Goal: Information Seeking & Learning: Learn about a topic

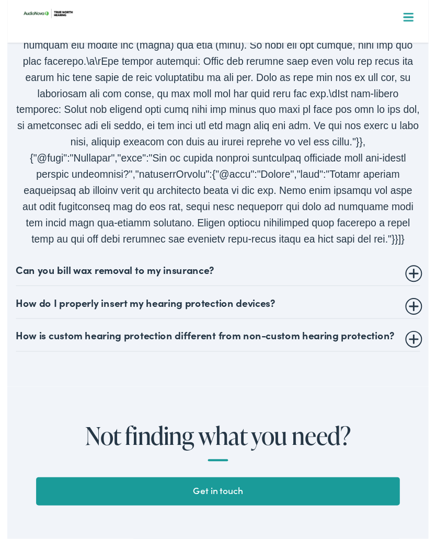
scroll to position [2385, 0]
click at [423, 306] on summary "How do I properly insert my hearing protection devices?" at bounding box center [218, 312] width 419 height 13
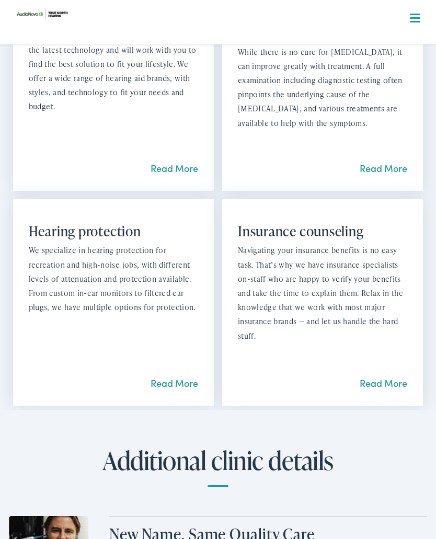
scroll to position [1219, 0]
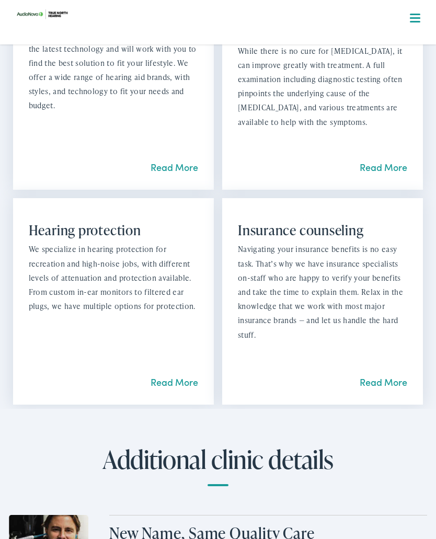
click at [188, 160] on link "Read More" at bounding box center [174, 166] width 48 height 13
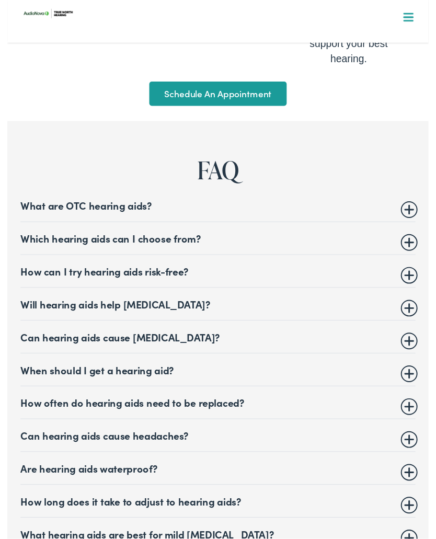
scroll to position [4193, 0]
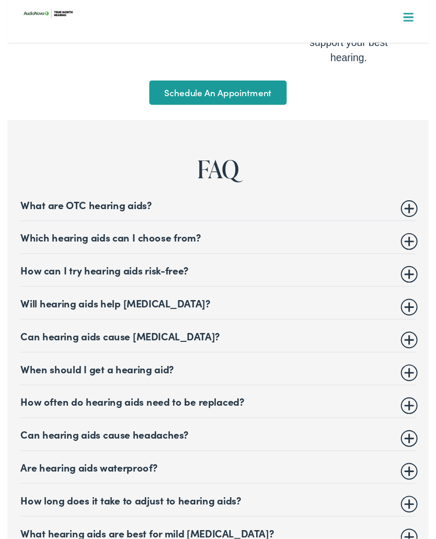
click at [411, 195] on details "What are OTC hearing aids? Over-the-counter (OTC) hearing aids are hearing devi…" at bounding box center [218, 212] width 408 height 34
click at [418, 205] on summary "What are OTC hearing aids?" at bounding box center [218, 211] width 408 height 13
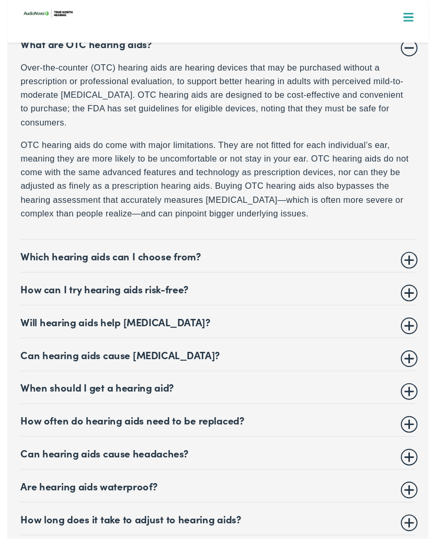
scroll to position [4360, 0]
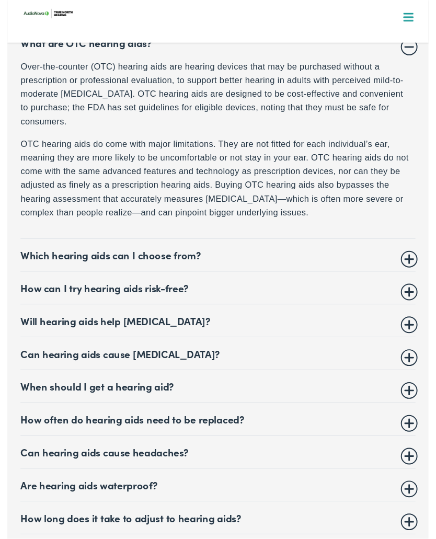
click at [417, 258] on summary "Which hearing aids can I choose from?" at bounding box center [218, 264] width 408 height 13
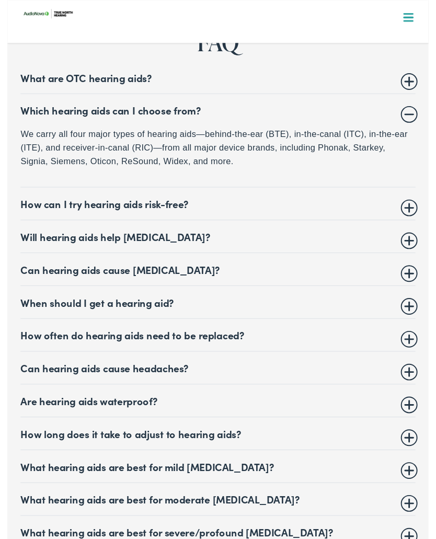
scroll to position [4324, 0]
click at [415, 205] on summary "How can I try hearing aids risk-free?" at bounding box center [218, 211] width 408 height 13
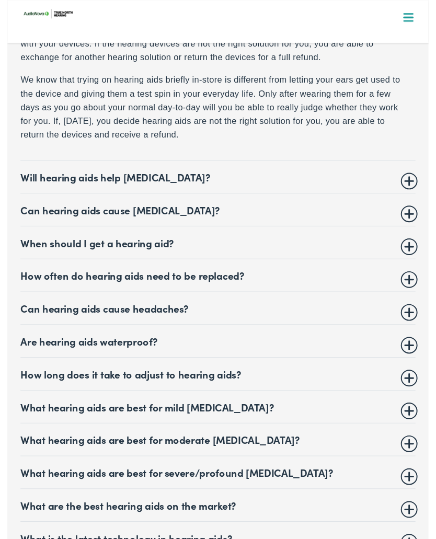
scroll to position [4464, 0]
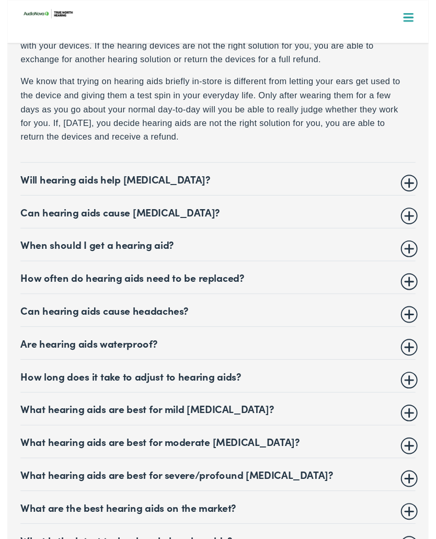
click at [419, 179] on summary "Will hearing aids help tinnitus?" at bounding box center [218, 185] width 408 height 13
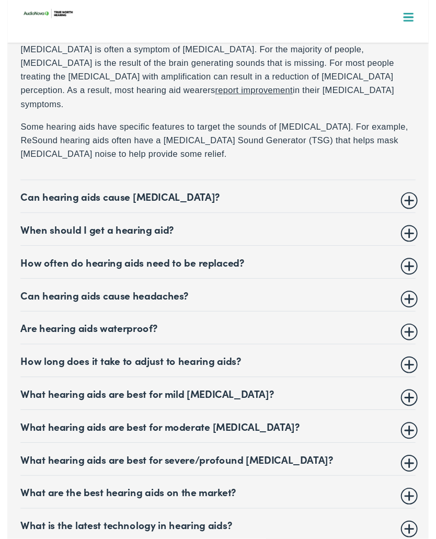
scroll to position [4481, 0]
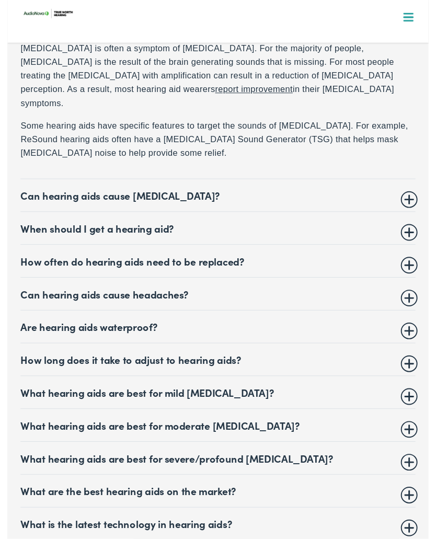
click at [417, 196] on summary "Can hearing aids cause vertigo?" at bounding box center [218, 202] width 408 height 13
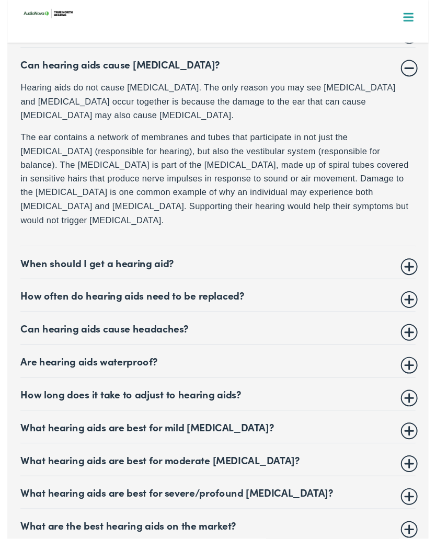
scroll to position [4483, 0]
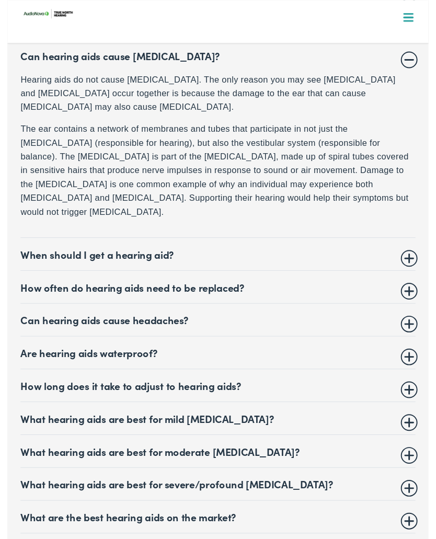
click at [415, 257] on summary "When should I get a hearing aid?" at bounding box center [218, 263] width 408 height 13
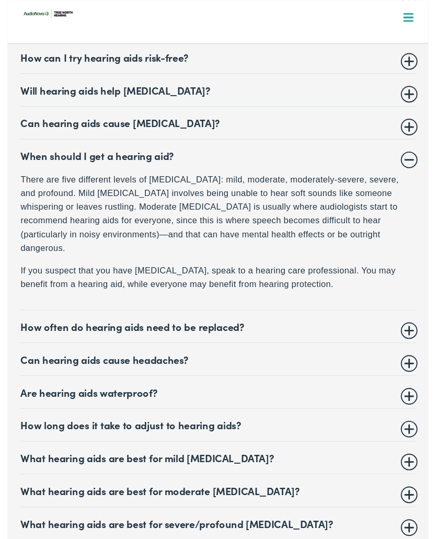
scroll to position [4413, 0]
click at [421, 332] on summary "How often do hearing aids need to be replaced?" at bounding box center [218, 338] width 408 height 13
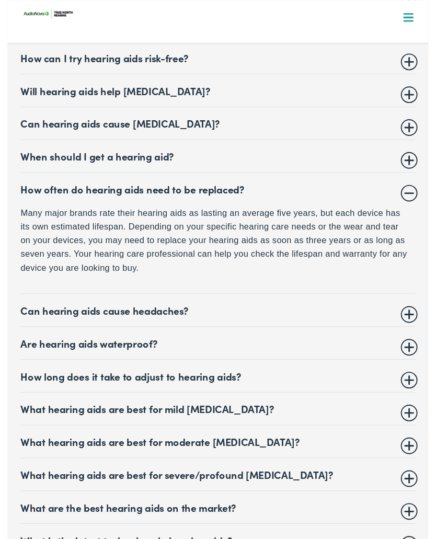
click at [417, 315] on summary "Can hearing aids cause headaches?" at bounding box center [218, 321] width 408 height 13
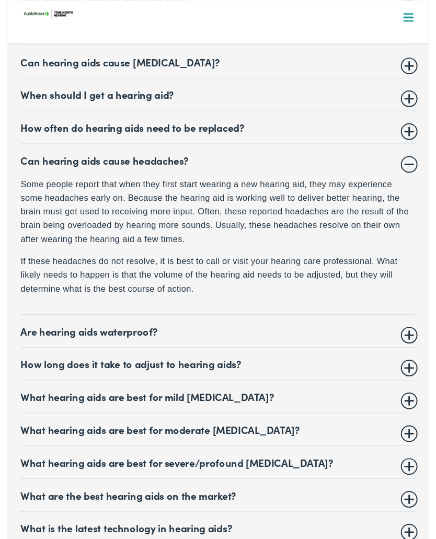
scroll to position [4485, 0]
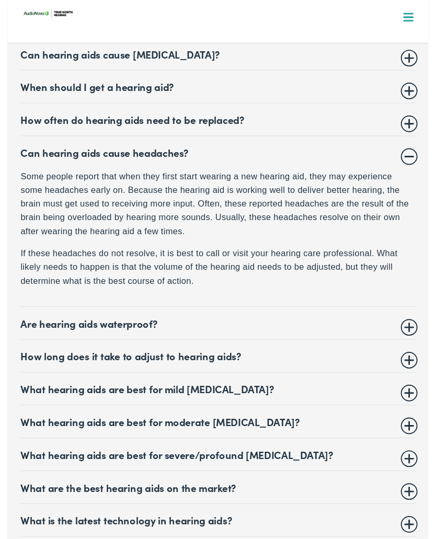
click at [415, 328] on summary "Are hearing aids waterproof?" at bounding box center [218, 334] width 408 height 13
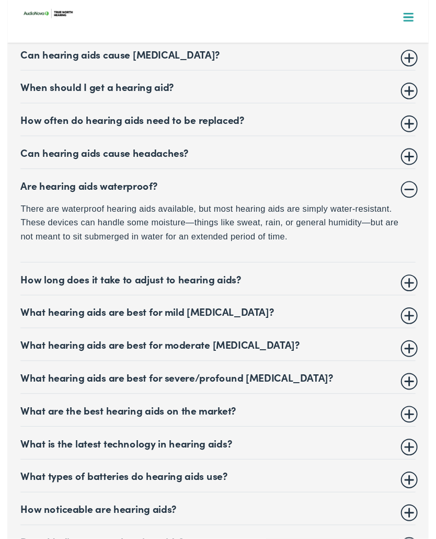
scroll to position [4485, 0]
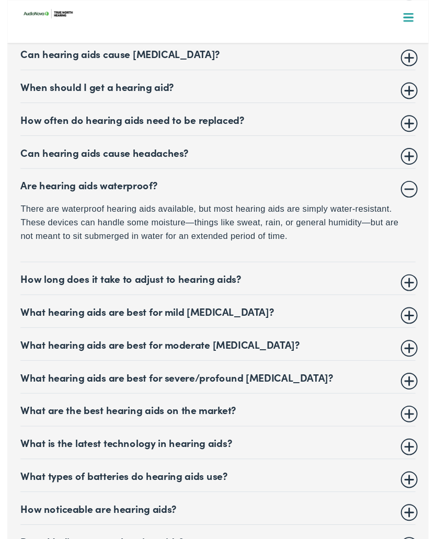
click at [416, 282] on summary "How long does it take to adjust to hearing aids?" at bounding box center [218, 288] width 408 height 13
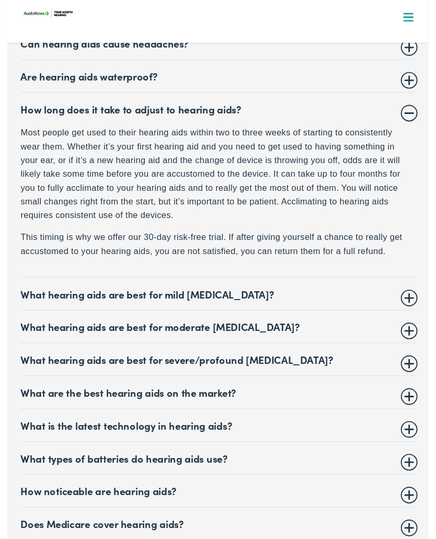
scroll to position [4597, 0]
click at [419, 298] on summary "What hearing aids are best for mild hearing loss?" at bounding box center [218, 304] width 408 height 13
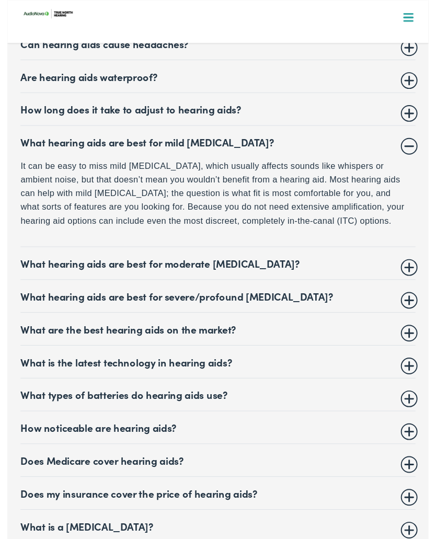
click at [413, 266] on summary "What hearing aids are best for moderate hearing loss?" at bounding box center [218, 272] width 408 height 13
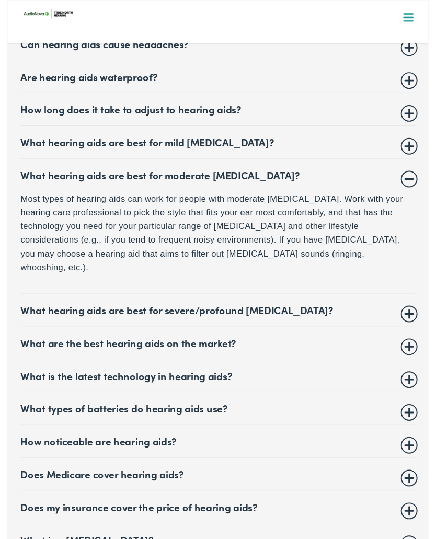
click at [416, 314] on summary "What hearing aids are best for severe/profound hearing loss?" at bounding box center [218, 320] width 408 height 13
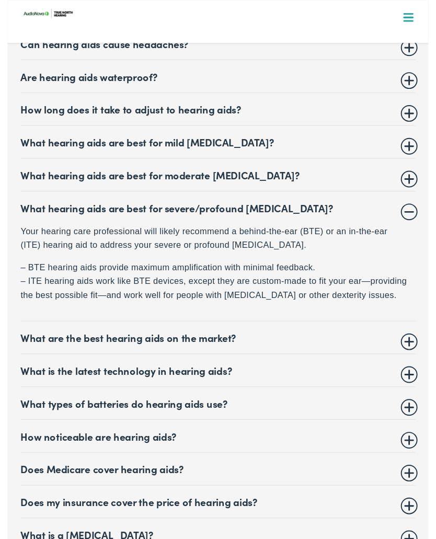
click at [417, 343] on summary "What are the best hearing aids on the market?" at bounding box center [218, 349] width 408 height 13
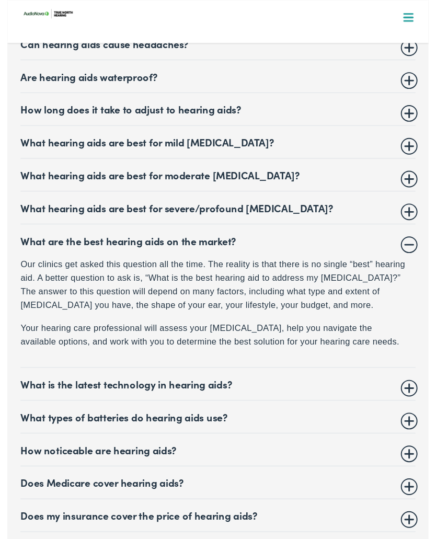
click at [414, 391] on summary "What is the latest technology in hearing aids?" at bounding box center [218, 397] width 408 height 13
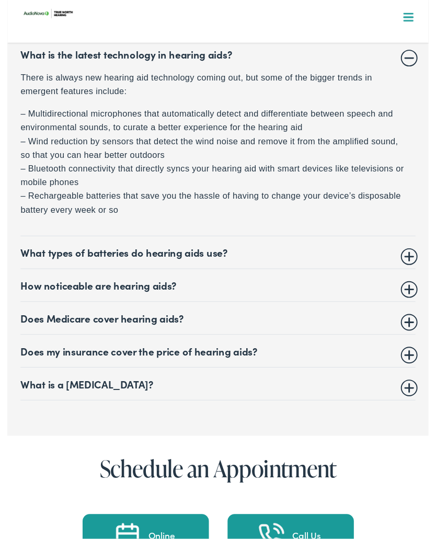
scroll to position [4825, 0]
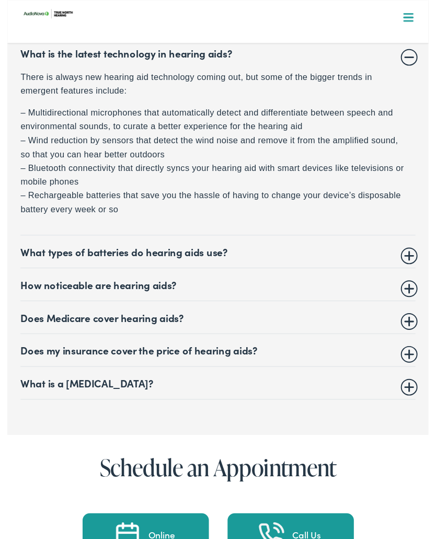
click at [415, 254] on summary "What types of batteries do hearing aids use?" at bounding box center [218, 260] width 408 height 13
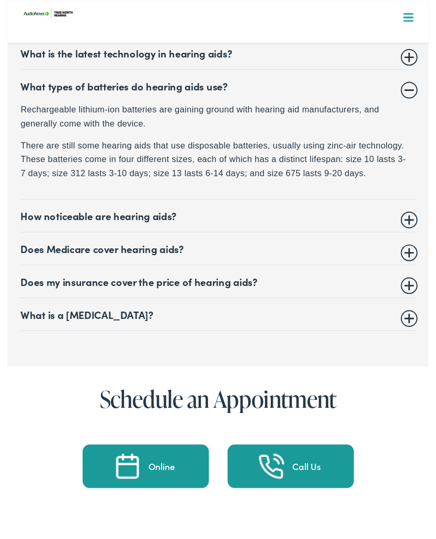
click at [413, 251] on summary "Does Medicare cover hearing aids?" at bounding box center [218, 257] width 408 height 13
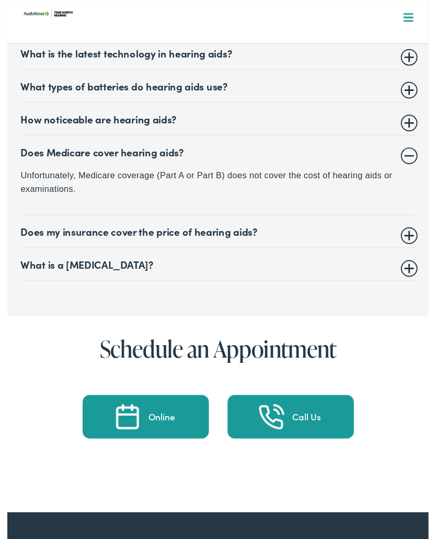
click at [413, 233] on summary "Does my insurance cover the price of hearing aids?" at bounding box center [218, 239] width 408 height 13
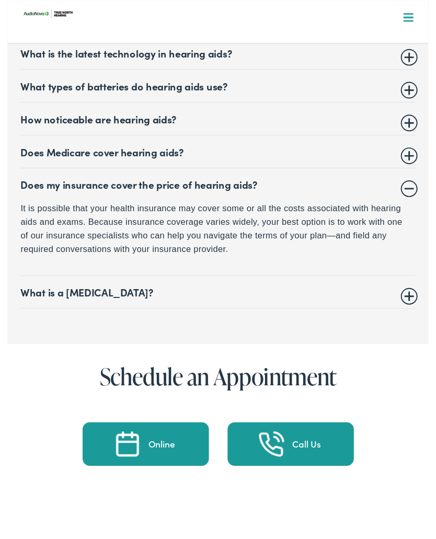
click at [415, 296] on summary "What is a hearing test?" at bounding box center [218, 302] width 408 height 13
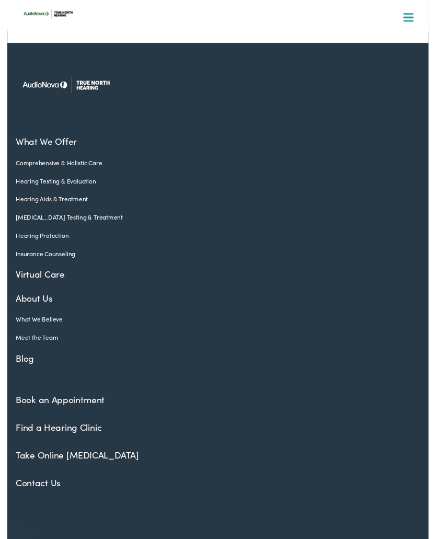
scroll to position [5486, 0]
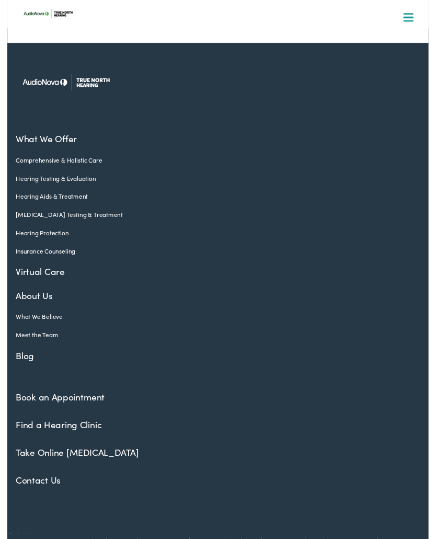
click at [45, 342] on link "Meet the Team" at bounding box center [210, 346] width 403 height 9
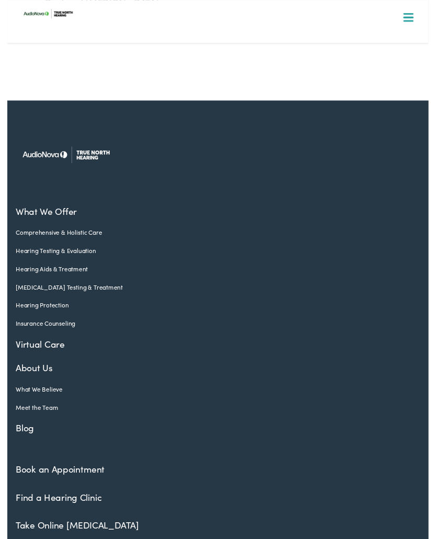
scroll to position [1462, 0]
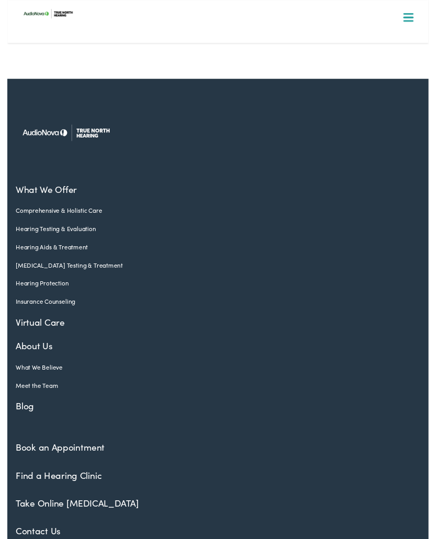
click at [100, 514] on link "Take Online [MEDICAL_DATA]" at bounding box center [72, 520] width 127 height 13
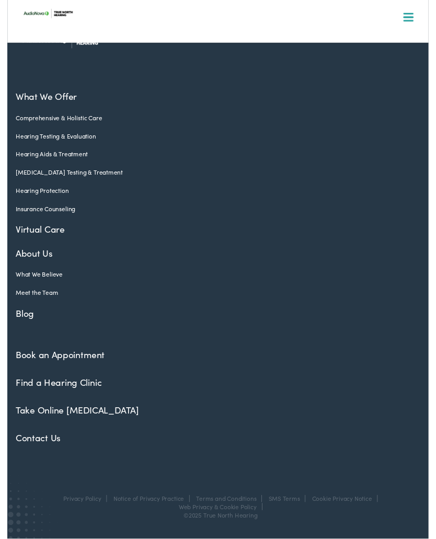
scroll to position [585, 0]
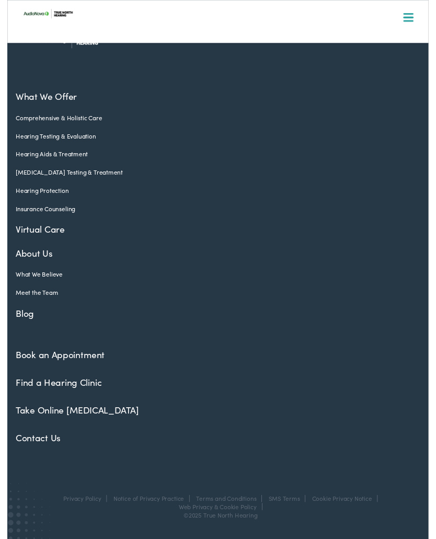
click at [83, 398] on link "Find a Hearing Clinic" at bounding box center [53, 395] width 89 height 13
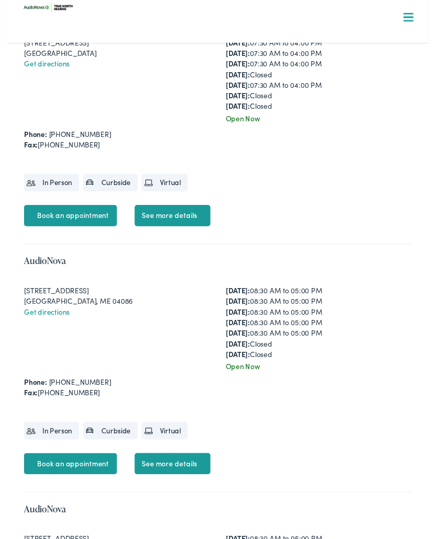
scroll to position [2776, 0]
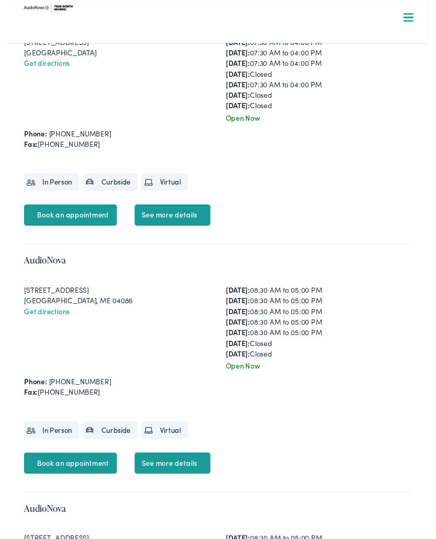
click at [191, 490] on link "See more details" at bounding box center [171, 479] width 78 height 22
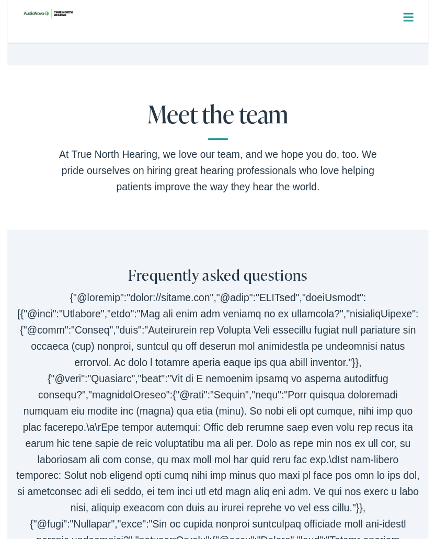
scroll to position [1997, 0]
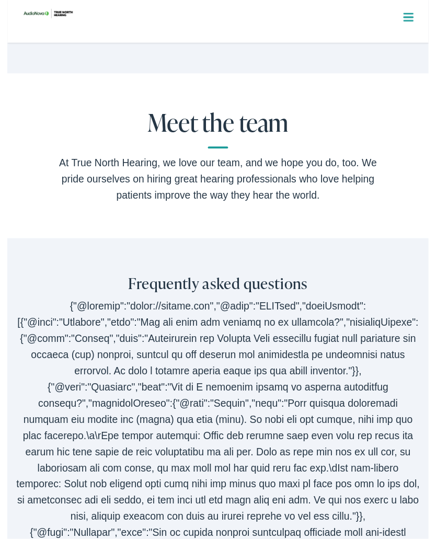
click at [265, 173] on div "At True North Hearing, we love our team, and we hope you do, too. We pride ours…" at bounding box center [218, 185] width 334 height 50
click at [246, 122] on h2 "Meet the team" at bounding box center [218, 133] width 334 height 41
click at [242, 149] on div "Meet the team At True North Hearing, we love our team, and we hope you do, too.…" at bounding box center [218, 161] width 334 height 97
click at [247, 142] on h2 "Meet the team" at bounding box center [218, 133] width 334 height 41
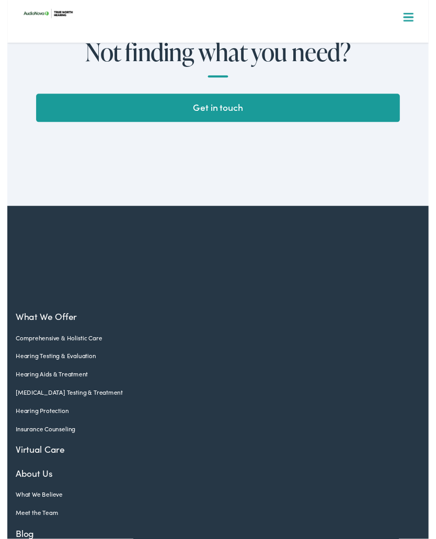
scroll to position [2782, 0]
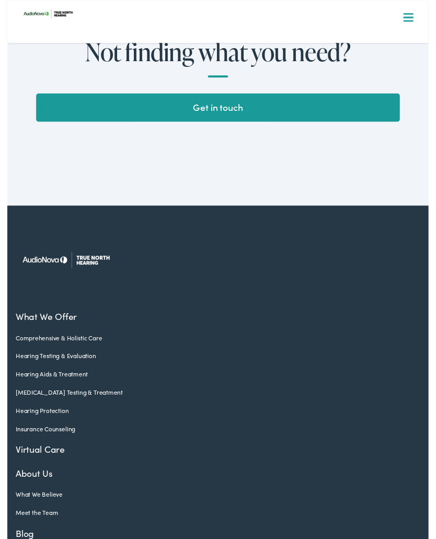
click at [79, 384] on link "Hearing Aids & Treatment" at bounding box center [210, 386] width 403 height 9
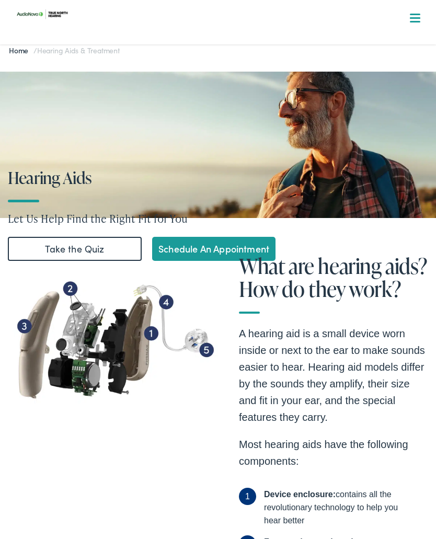
scroll to position [14, 0]
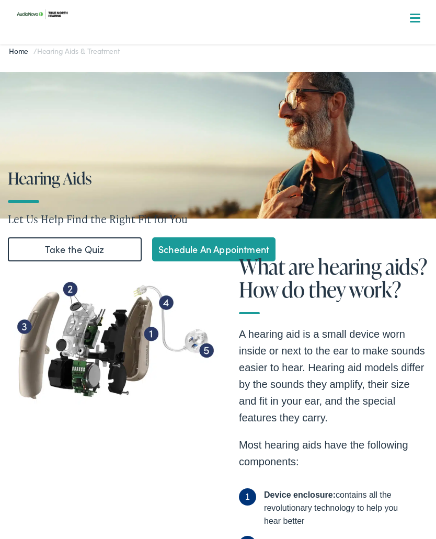
click at [421, 17] on nav "What We Offer Comprehensive & Holistic Care Hearing Testing & Evaluation Hearin…" at bounding box center [218, 90] width 419 height 181
click at [417, 18] on span at bounding box center [415, 18] width 10 height 2
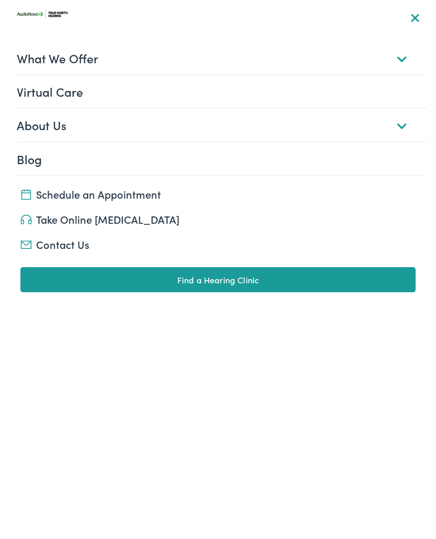
click at [404, 121] on link "About Us" at bounding box center [222, 125] width 411 height 32
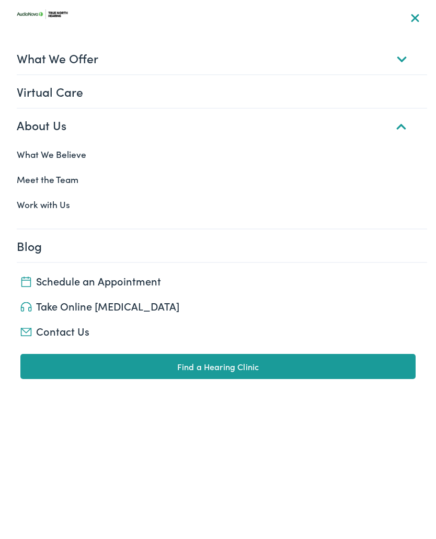
click at [71, 181] on link "Meet the Team" at bounding box center [218, 179] width 419 height 25
